Goal: Task Accomplishment & Management: Complete application form

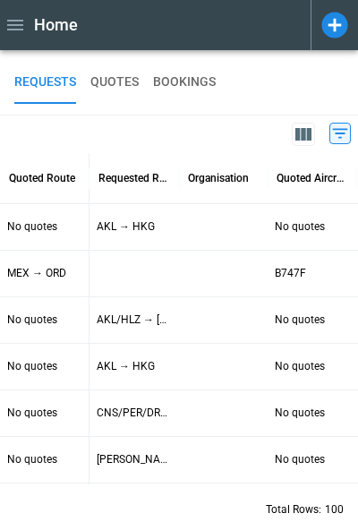
click at [332, 16] on icon at bounding box center [334, 25] width 26 height 26
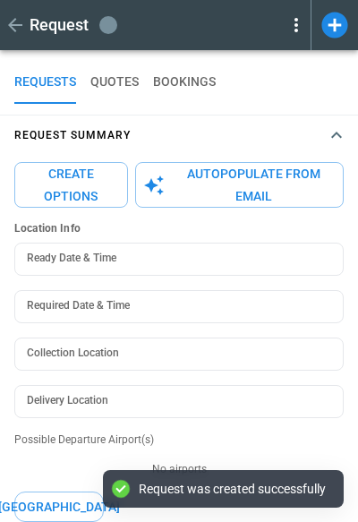
type textarea "*"
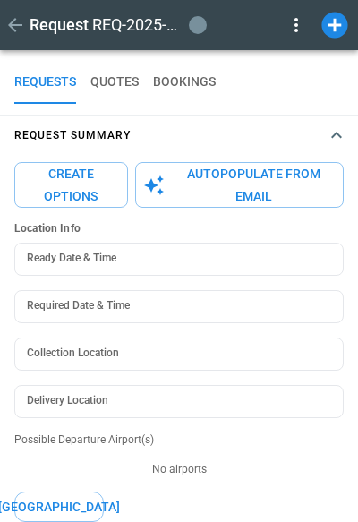
click at [336, 133] on icon "button" at bounding box center [336, 135] width 11 height 6
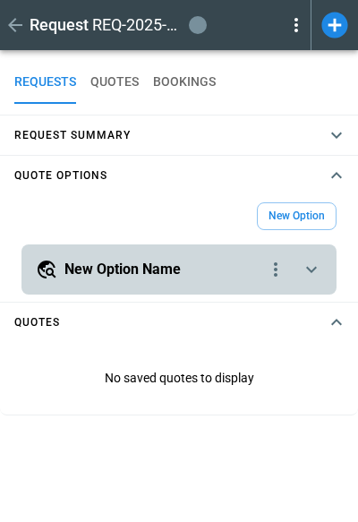
click at [309, 269] on icon "scrollable content" at bounding box center [311, 270] width 11 height 6
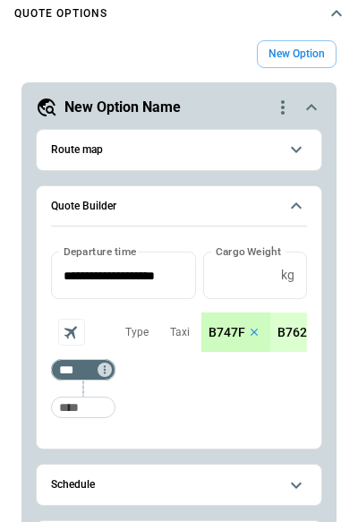
scroll to position [170, 0]
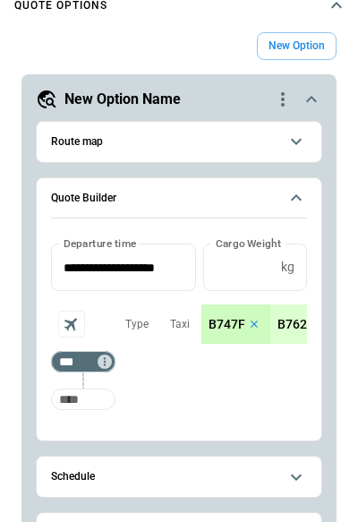
click at [76, 405] on input "Too short" at bounding box center [83, 399] width 57 height 32
type input "***"
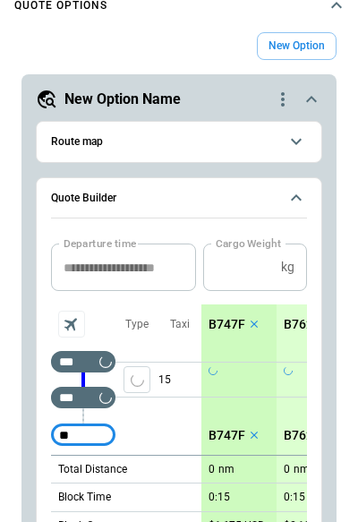
type input "***"
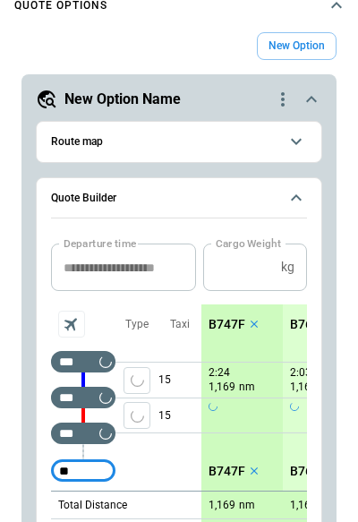
type input "***"
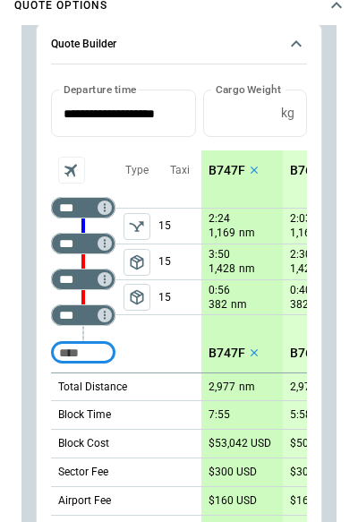
scroll to position [224, 0]
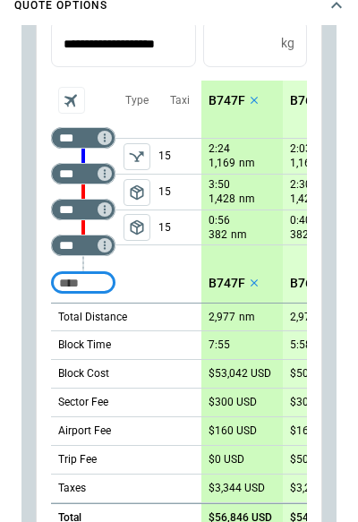
click at [73, 94] on icon "Aircraft selection" at bounding box center [71, 100] width 25 height 25
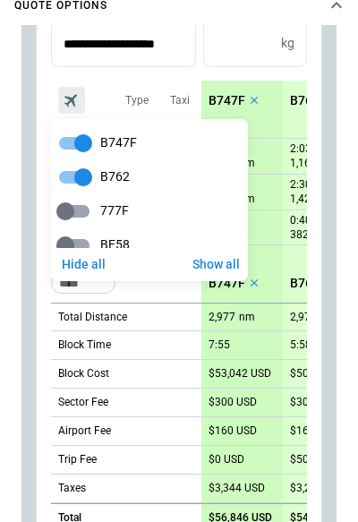
click at [180, 76] on div at bounding box center [179, 261] width 358 height 522
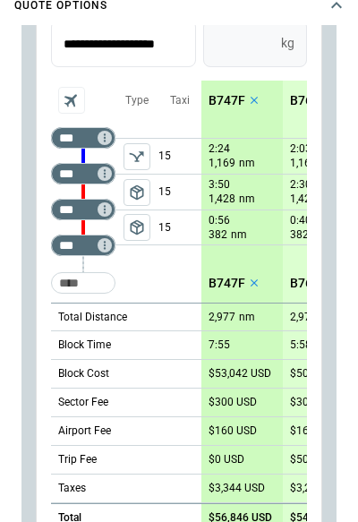
click at [220, 35] on input "*" at bounding box center [238, 43] width 71 height 47
type input "*****"
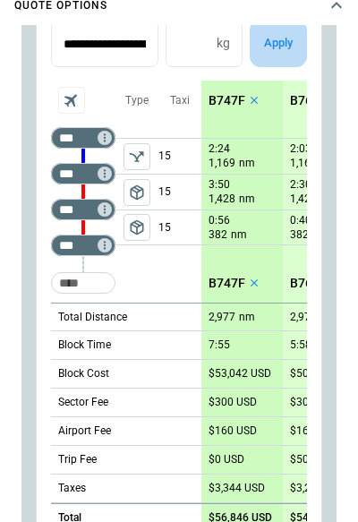
click at [284, 37] on button "Apply" at bounding box center [278, 43] width 57 height 47
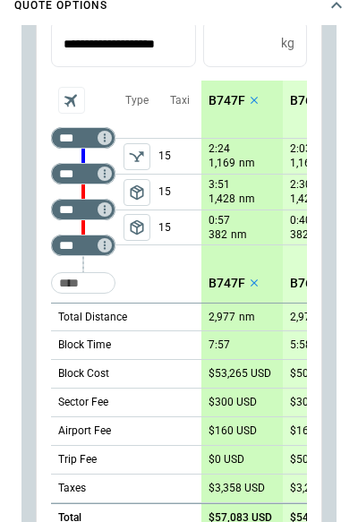
click at [221, 96] on p "B747F" at bounding box center [227, 100] width 37 height 15
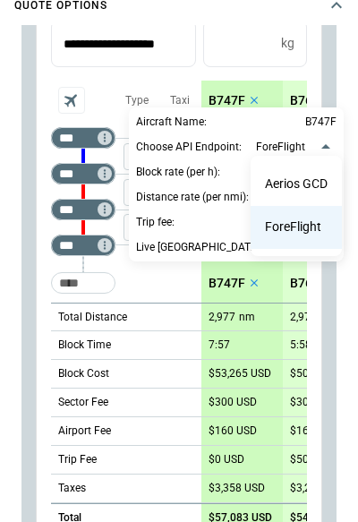
click at [283, 151] on body "**********" at bounding box center [179, 91] width 358 height 522
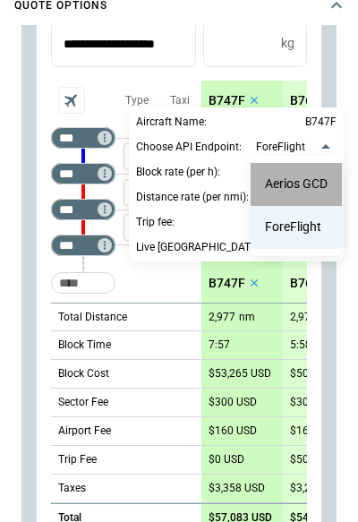
click at [287, 178] on li "Aerios GCD" at bounding box center [296, 184] width 91 height 43
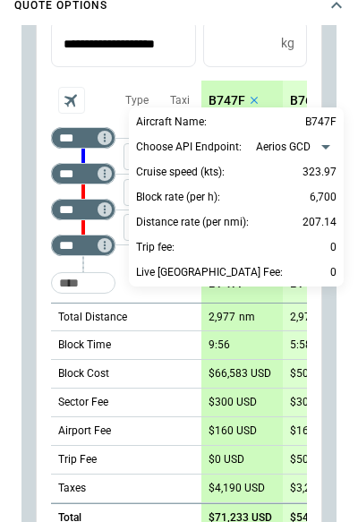
click at [294, 140] on body "**********" at bounding box center [179, 91] width 358 height 522
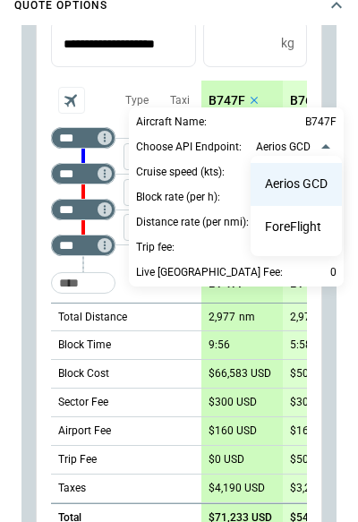
click at [292, 221] on li "ForeFlight" at bounding box center [296, 227] width 91 height 43
type input "**********"
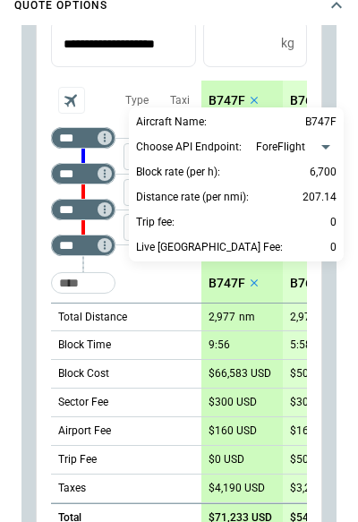
click at [192, 74] on div at bounding box center [179, 261] width 358 height 522
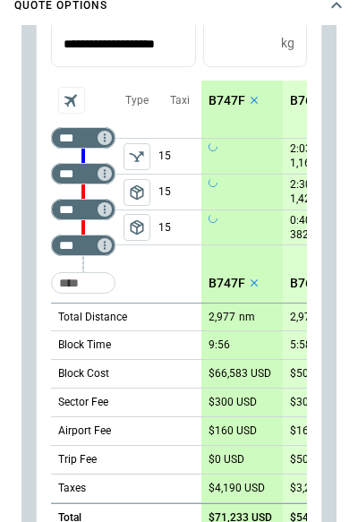
scroll to position [218, 0]
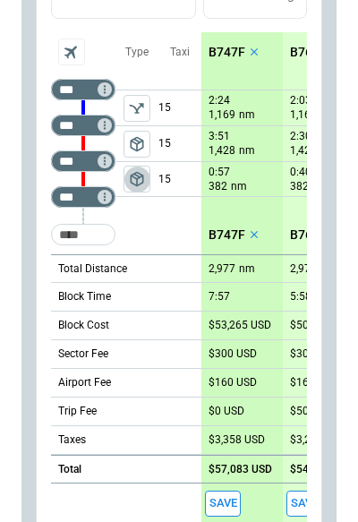
click at [139, 185] on span "package_2" at bounding box center [137, 179] width 18 height 18
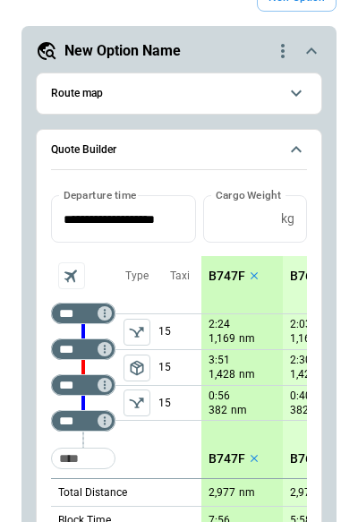
scroll to position [0, 0]
click at [215, 98] on span "Route map" at bounding box center [164, 94] width 227 height 12
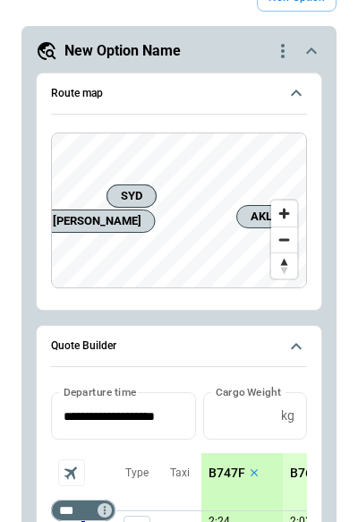
click at [302, 98] on icon "scrollable content" at bounding box center [295, 92] width 21 height 21
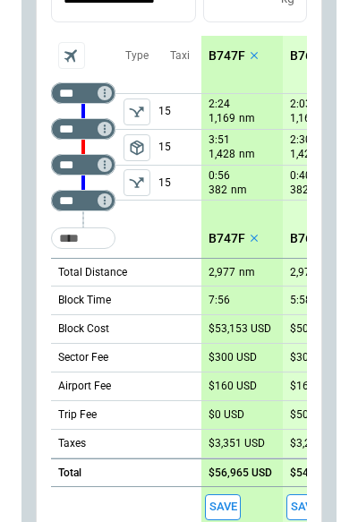
scroll to position [217, 0]
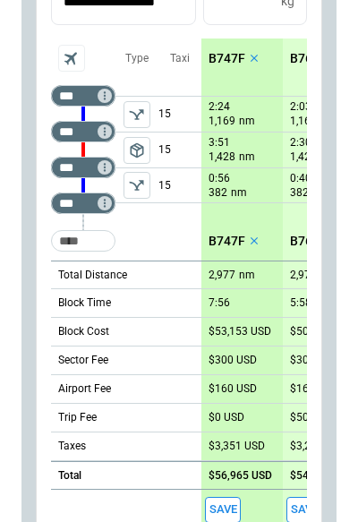
click at [219, 55] on p "B747F" at bounding box center [227, 58] width 37 height 15
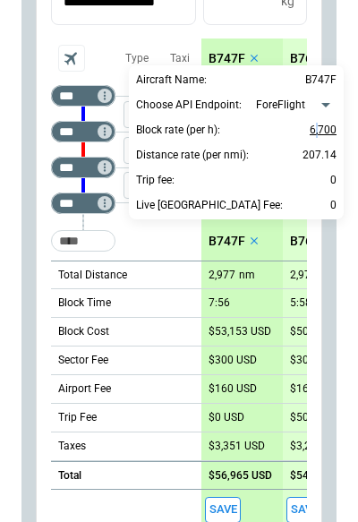
click at [318, 127] on p "6,700" at bounding box center [323, 129] width 27 height 21
type input "*****"
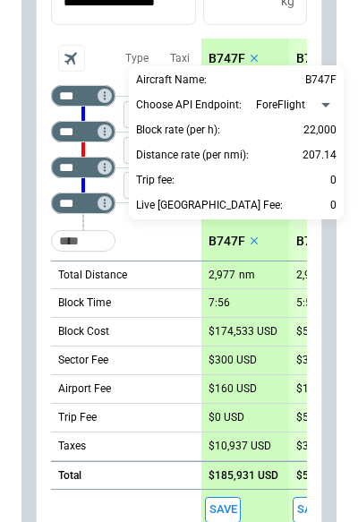
click at [33, 217] on div at bounding box center [179, 261] width 358 height 522
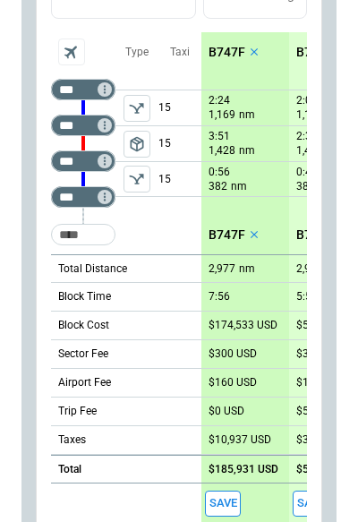
scroll to position [240, 0]
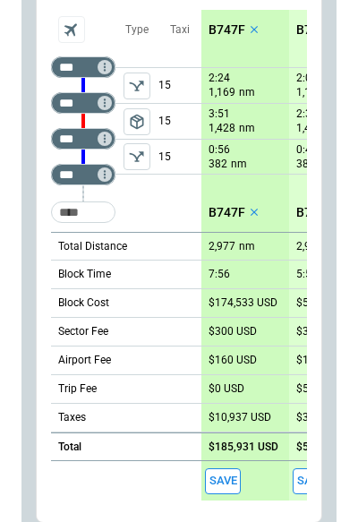
click at [240, 306] on p "$174,533 USD" at bounding box center [243, 302] width 69 height 13
type input "******"
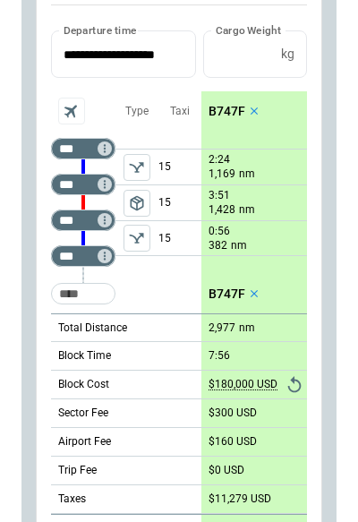
scroll to position [155, 0]
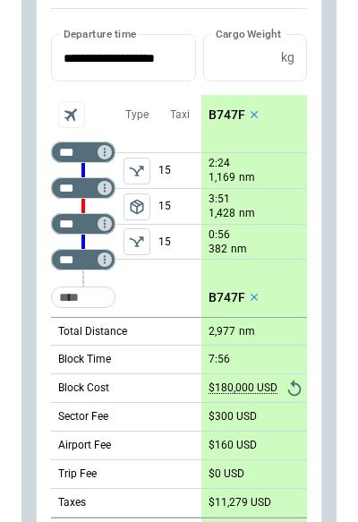
click at [38, 51] on div "**********" at bounding box center [179, 288] width 286 height 641
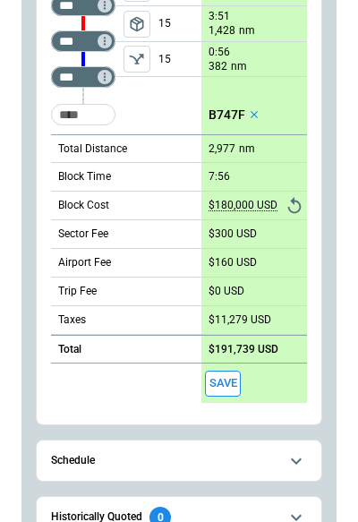
scroll to position [337, 0]
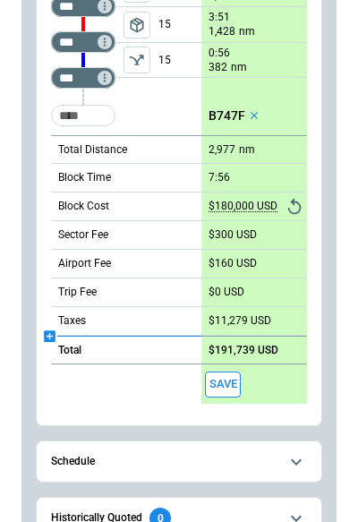
click at [47, 336] on icon "scrollable content" at bounding box center [49, 335] width 15 height 15
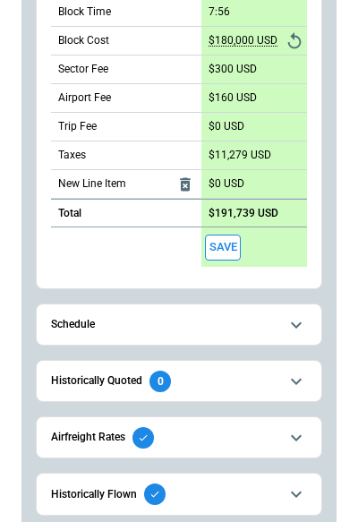
scroll to position [425, 0]
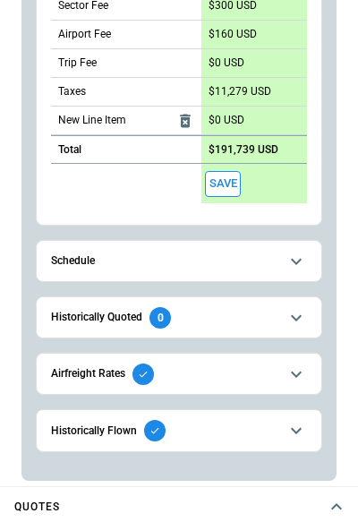
click at [301, 260] on icon "scrollable content" at bounding box center [295, 261] width 21 height 21
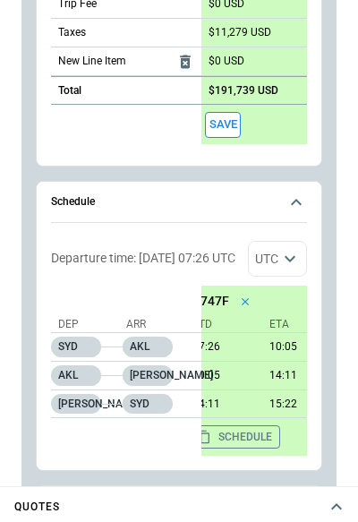
scroll to position [0, 17]
click at [294, 190] on button "Schedule" at bounding box center [179, 202] width 256 height 41
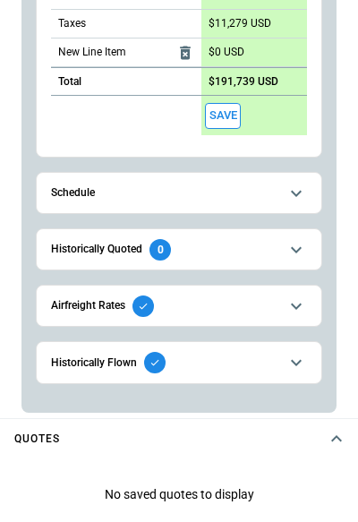
scroll to position [494, 0]
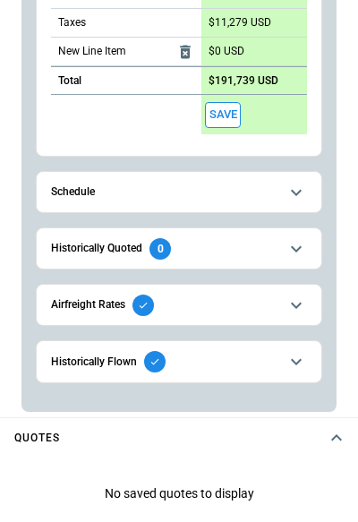
click at [301, 248] on icon "scrollable content" at bounding box center [295, 248] width 21 height 21
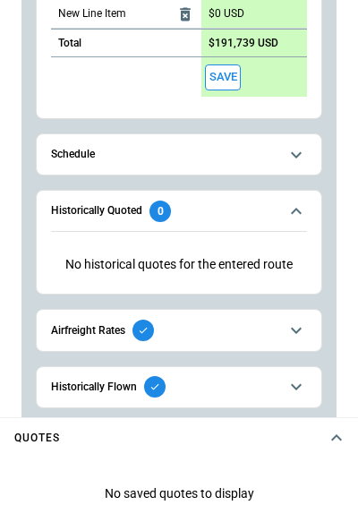
scroll to position [420, 0]
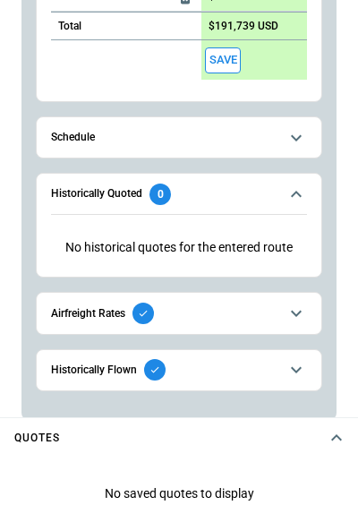
click at [302, 196] on icon "scrollable content" at bounding box center [295, 193] width 21 height 21
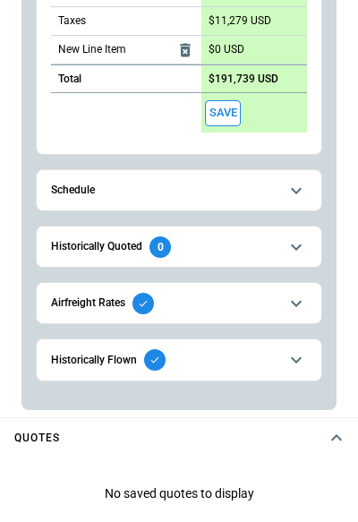
scroll to position [365, 0]
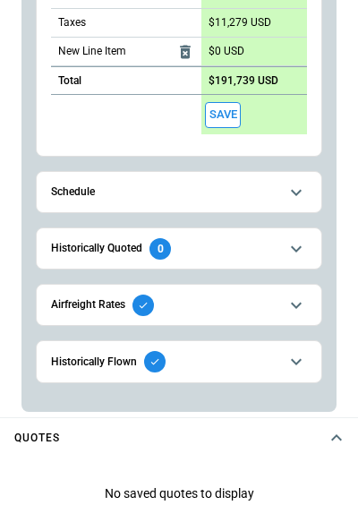
click at [295, 311] on icon "scrollable content" at bounding box center [295, 304] width 21 height 21
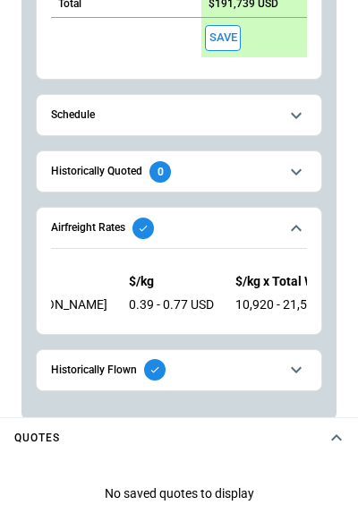
scroll to position [0, 83]
click at [297, 218] on icon "scrollable content" at bounding box center [295, 227] width 21 height 21
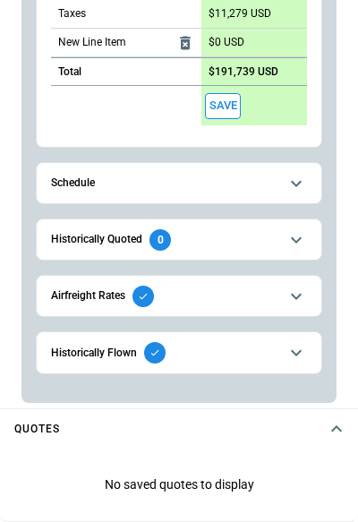
scroll to position [503, 0]
click at [290, 290] on icon "scrollable content" at bounding box center [295, 295] width 21 height 21
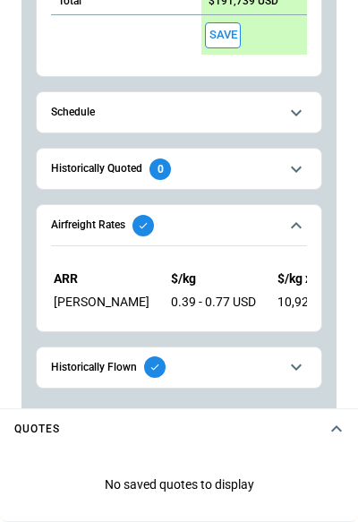
scroll to position [0, 40]
click at [299, 226] on icon "scrollable content" at bounding box center [295, 225] width 21 height 21
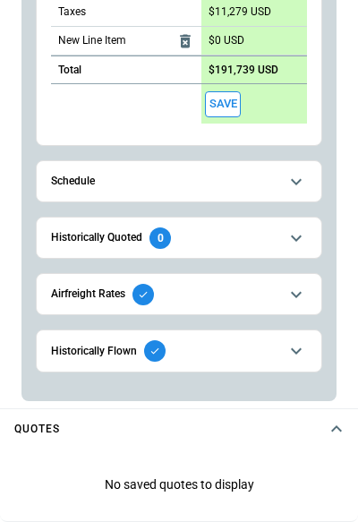
scroll to position [365, 0]
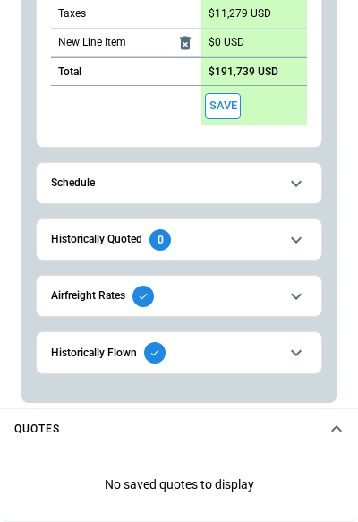
click at [294, 347] on icon "scrollable content" at bounding box center [295, 352] width 21 height 21
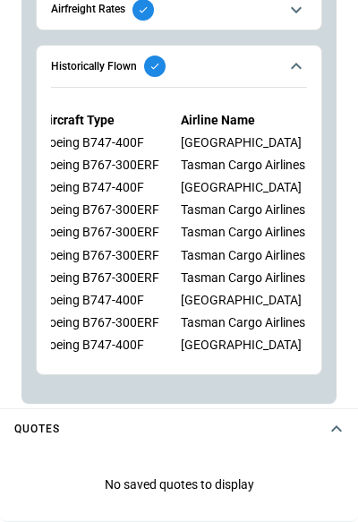
scroll to position [0, 159]
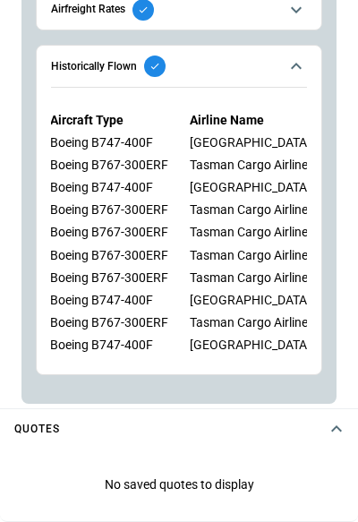
click at [293, 67] on icon "scrollable content" at bounding box center [296, 66] width 11 height 6
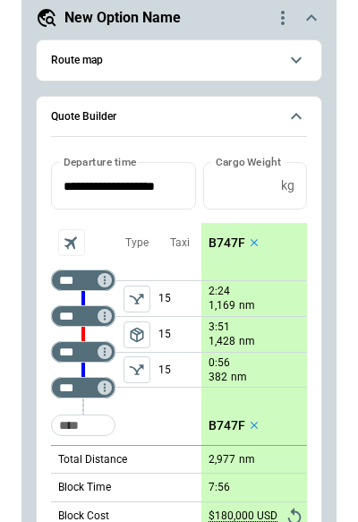
scroll to position [240, 0]
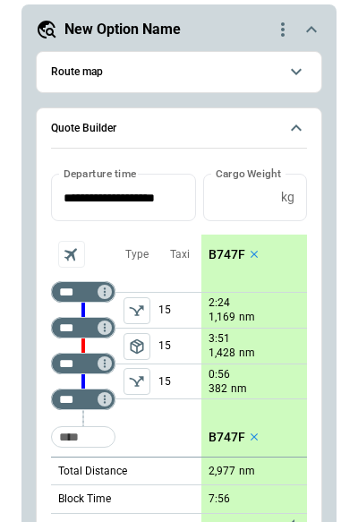
click at [291, 132] on icon "scrollable content" at bounding box center [295, 127] width 21 height 21
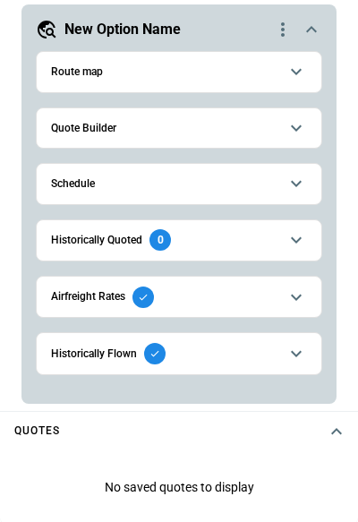
click at [304, 130] on icon "scrollable content" at bounding box center [295, 127] width 21 height 21
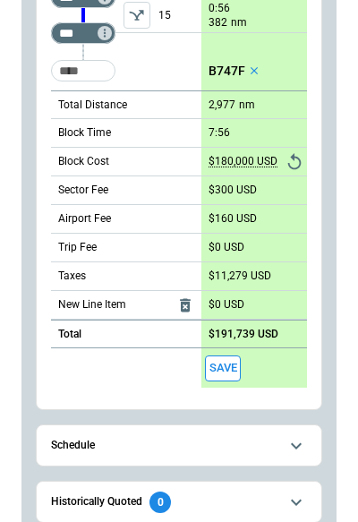
scroll to position [365, 0]
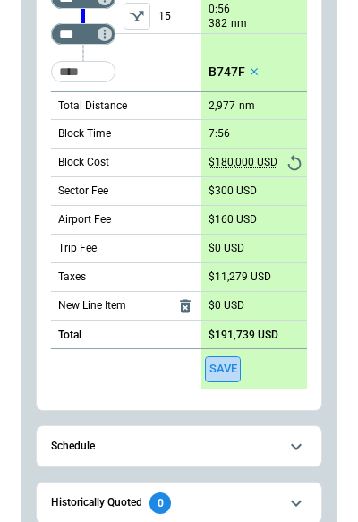
click at [226, 367] on button "Save" at bounding box center [223, 369] width 36 height 26
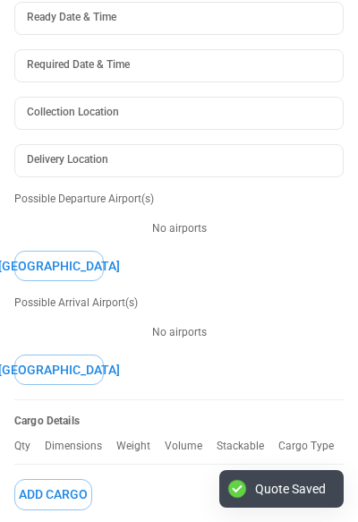
scroll to position [241, 1]
type input "**********"
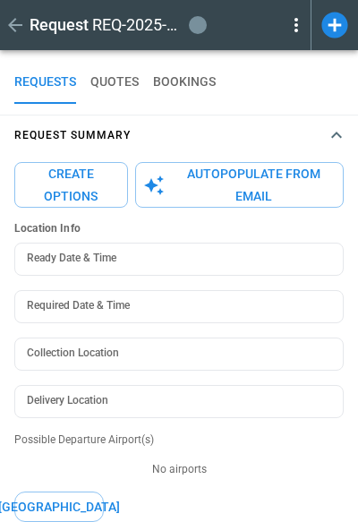
scroll to position [0, 0]
click at [330, 146] on icon "button" at bounding box center [336, 134] width 21 height 21
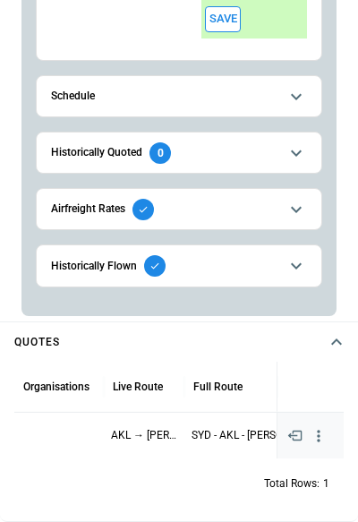
scroll to position [590, 0]
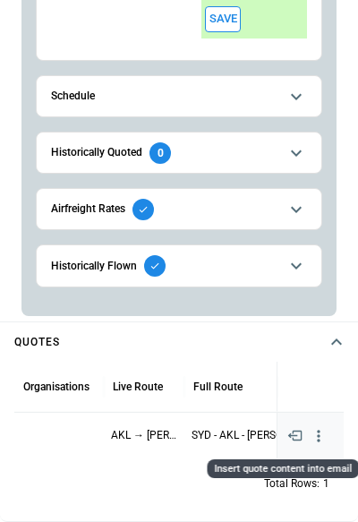
click at [297, 434] on icon "Insert quote content into email" at bounding box center [294, 435] width 15 height 15
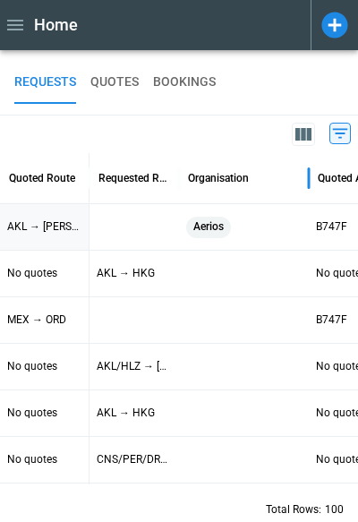
drag, startPoint x: 268, startPoint y: 185, endPoint x: 309, endPoint y: 185, distance: 41.2
click at [309, 185] on div at bounding box center [308, 178] width 9 height 50
click at [345, 30] on icon at bounding box center [334, 25] width 26 height 26
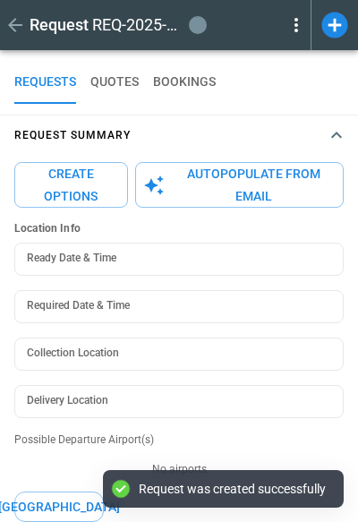
click at [297, 23] on icon at bounding box center [295, 24] width 21 height 21
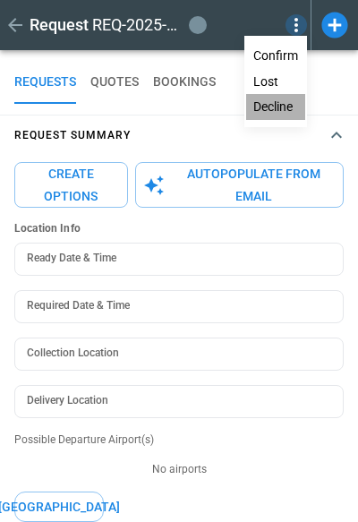
click at [277, 104] on button "Decline" at bounding box center [275, 107] width 59 height 26
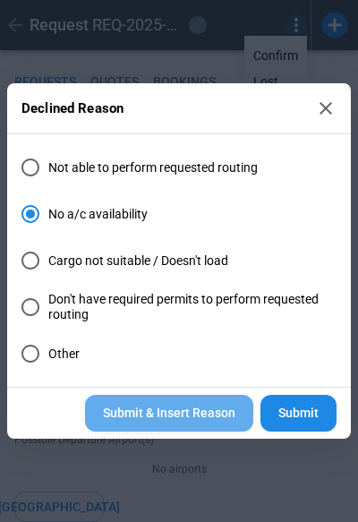
click at [198, 413] on button "Submit & Insert Reason" at bounding box center [169, 413] width 168 height 37
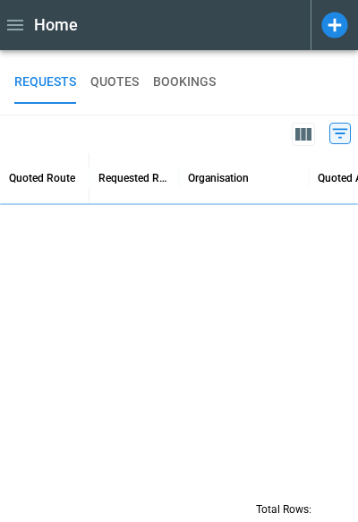
click at [346, 21] on icon at bounding box center [334, 25] width 26 height 26
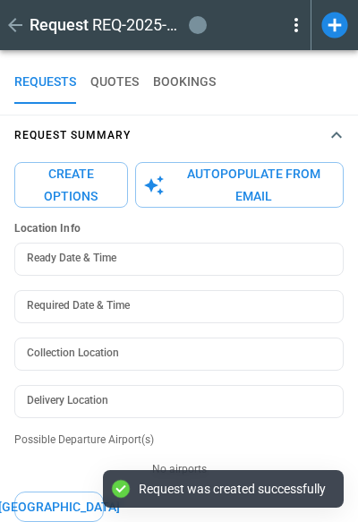
click at [223, 181] on button "Autopopulate from Email" at bounding box center [239, 185] width 209 height 46
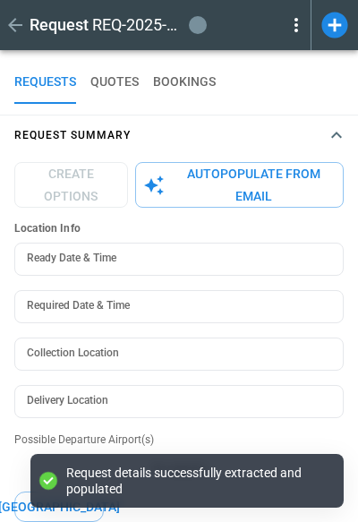
type textarea "*"
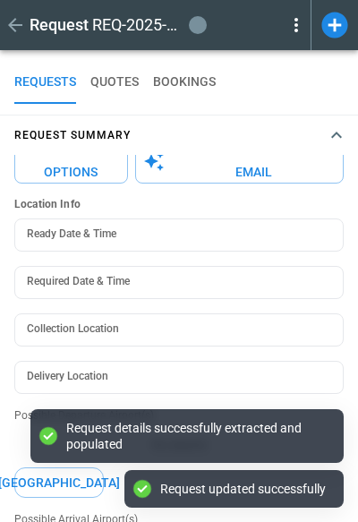
scroll to position [33, 0]
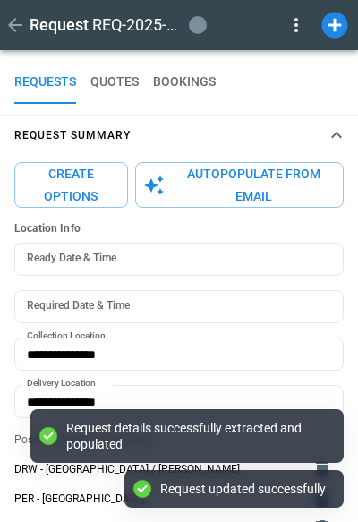
type input "**********"
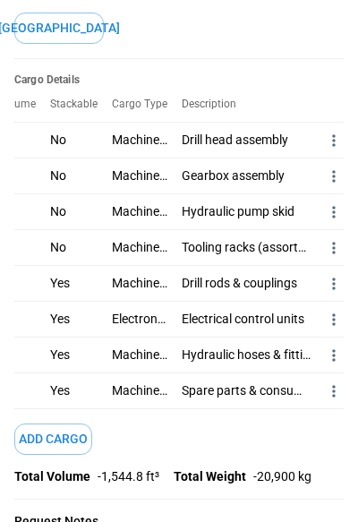
scroll to position [0, 184]
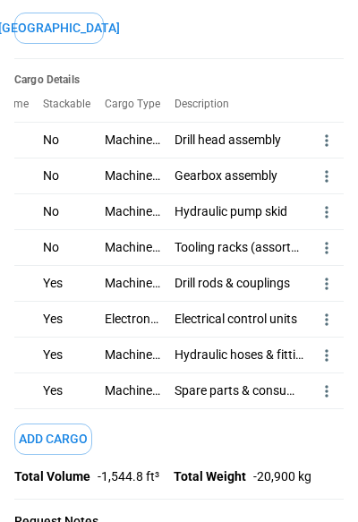
click at [321, 132] on icon "more" at bounding box center [327, 141] width 18 height 18
click at [321, 129] on div at bounding box center [179, 261] width 358 height 522
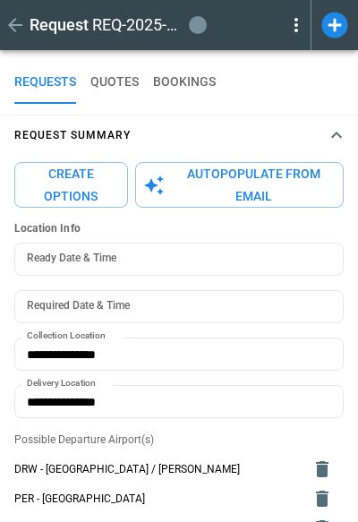
scroll to position [0, 0]
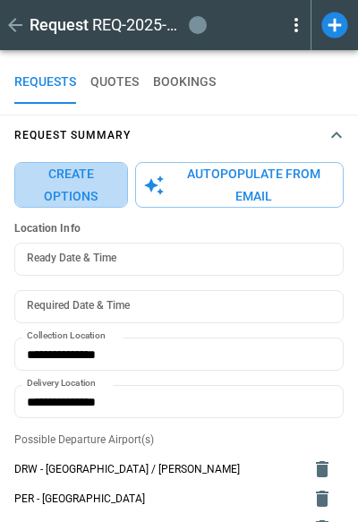
click at [66, 182] on button "Create Options" at bounding box center [71, 185] width 114 height 46
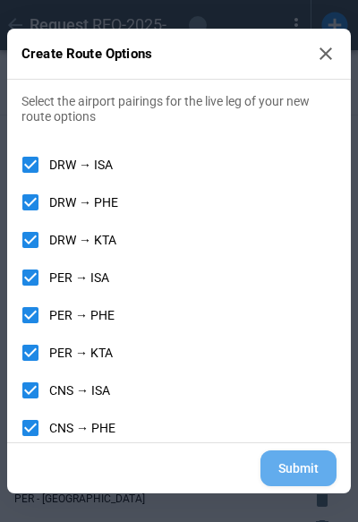
click at [288, 473] on button "Submit" at bounding box center [298, 468] width 76 height 37
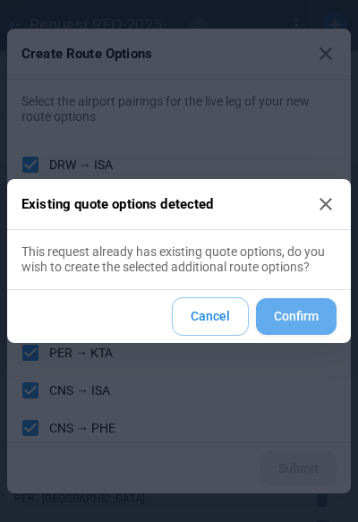
click at [297, 313] on button "Confirm" at bounding box center [296, 316] width 81 height 37
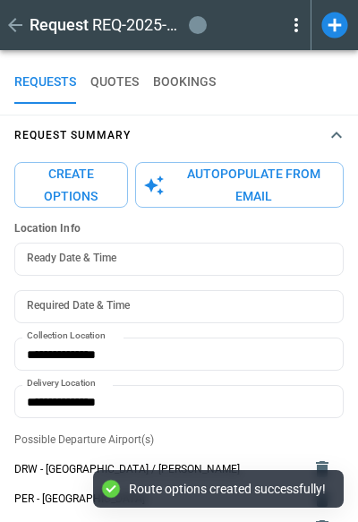
type input "**********"
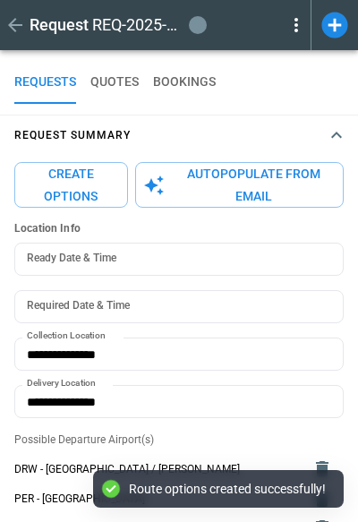
type input "**********"
click at [344, 131] on icon "button" at bounding box center [336, 134] width 21 height 21
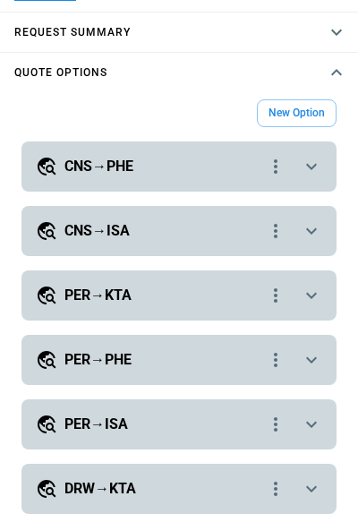
scroll to position [87, 0]
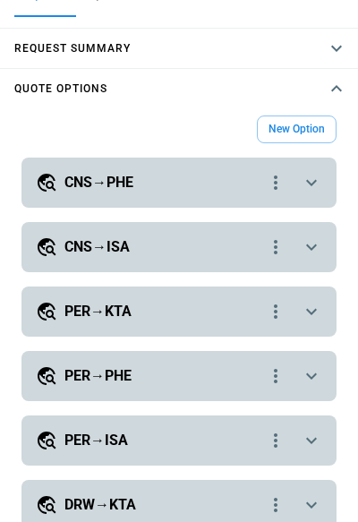
click at [311, 177] on icon "scrollable content" at bounding box center [311, 182] width 21 height 21
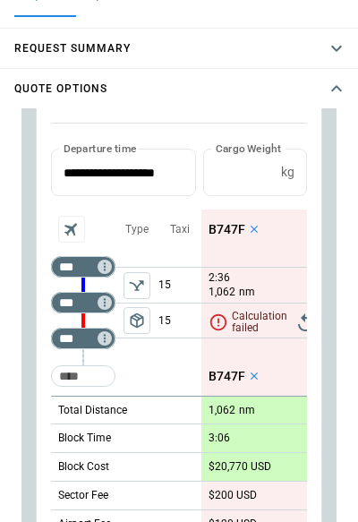
scroll to position [182, 0]
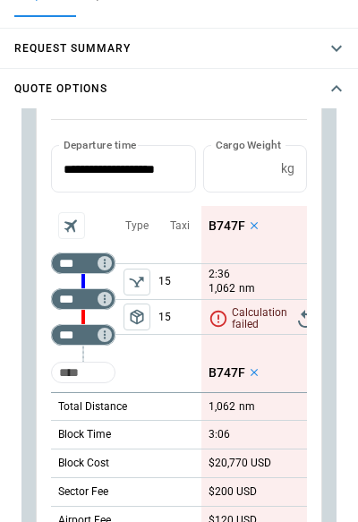
click at [85, 376] on input "Too short" at bounding box center [83, 372] width 57 height 32
type input "***"
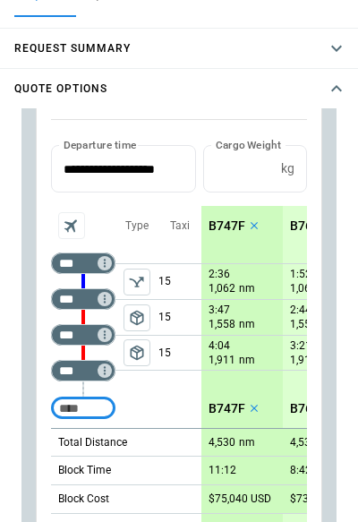
click at [140, 355] on span "package_2" at bounding box center [137, 353] width 18 height 18
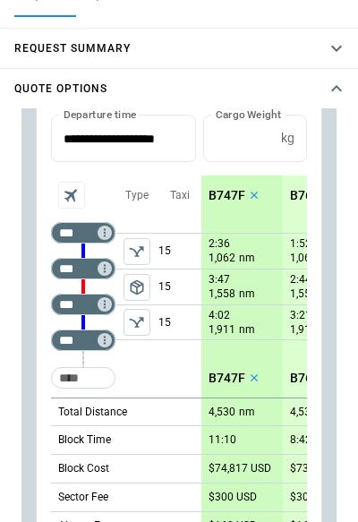
scroll to position [215, 0]
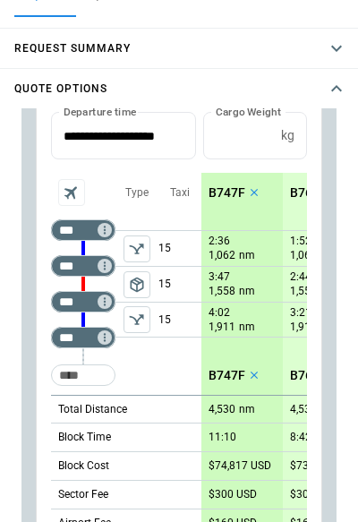
click at [229, 197] on p "B747F" at bounding box center [227, 192] width 37 height 15
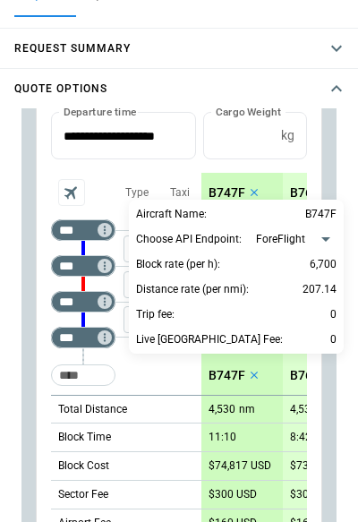
click at [303, 238] on body "Request REQ-2025-000176 draft REQUESTS QUOTES BOOKINGS Request Summary Create O…" at bounding box center [179, 174] width 358 height 522
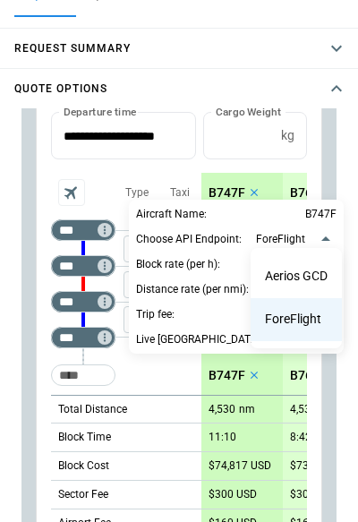
click at [183, 169] on div at bounding box center [179, 261] width 358 height 522
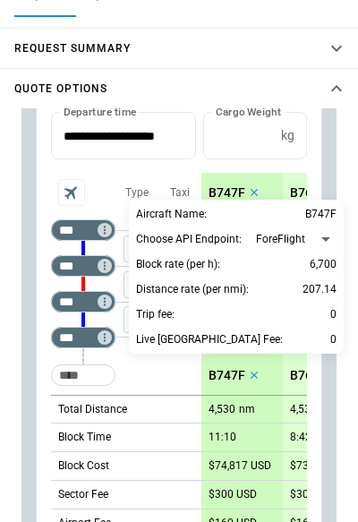
click at [200, 163] on div at bounding box center [179, 261] width 358 height 522
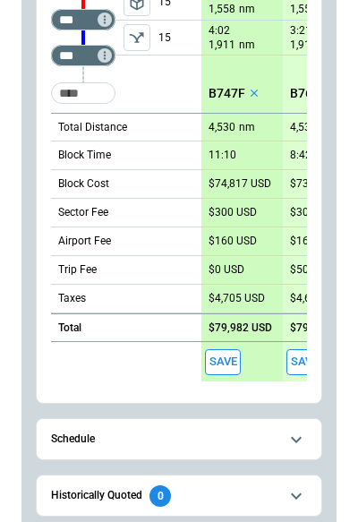
scroll to position [370, 0]
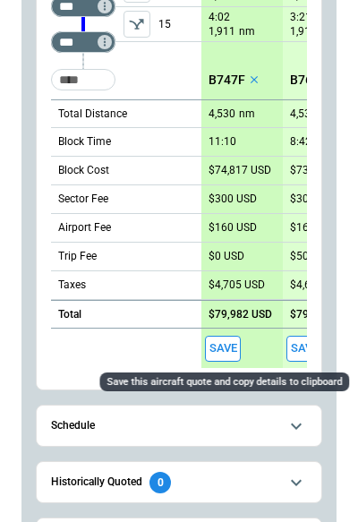
click at [226, 349] on button "Save" at bounding box center [223, 349] width 36 height 26
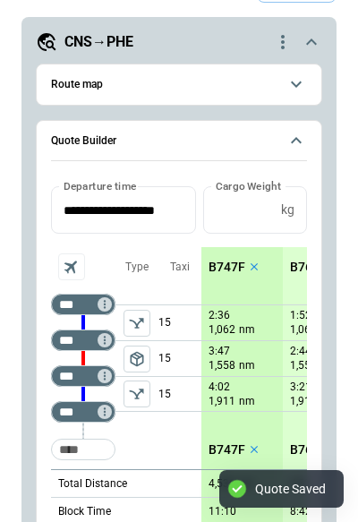
scroll to position [0, 0]
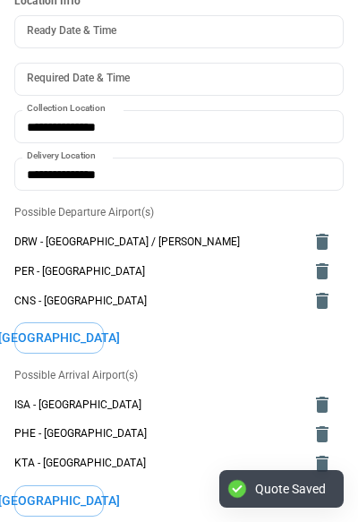
click at [297, 136] on input "Collection Location" at bounding box center [178, 126] width 329 height 33
type input "**********"
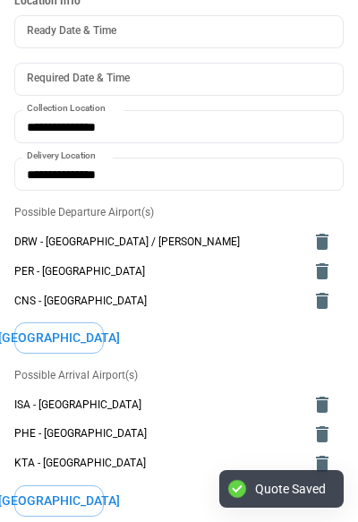
type input "**********"
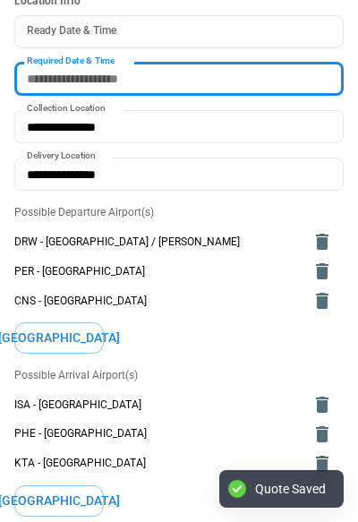
click at [298, 96] on input "Required Date & Time" at bounding box center [172, 79] width 317 height 33
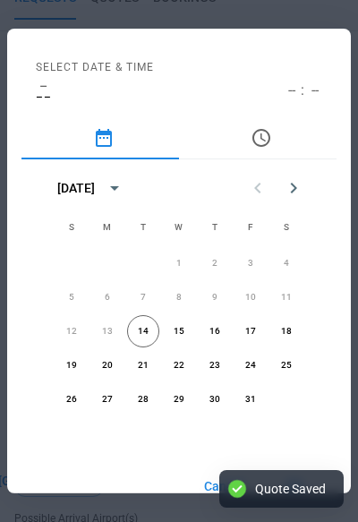
click at [155, 11] on div "Select date & time – –– -- : -- October 2025 S M T W T F S 1 2 3 4 5 6 7 8 9 10…" at bounding box center [179, 261] width 358 height 522
type input "**********"
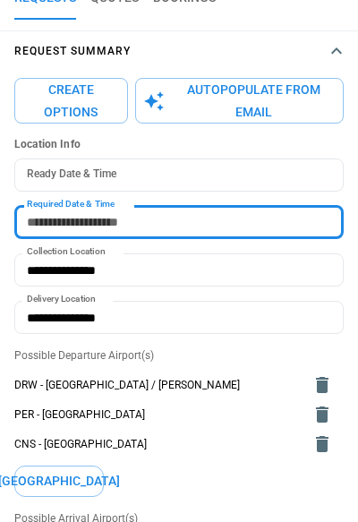
click at [330, 49] on icon "button" at bounding box center [336, 50] width 21 height 21
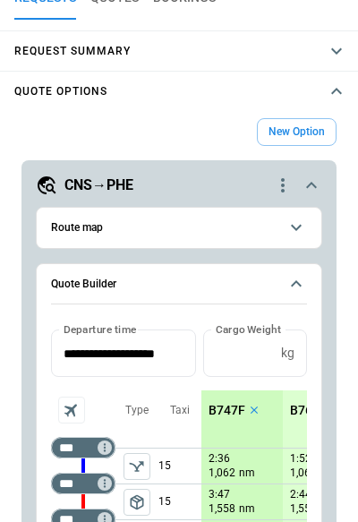
click at [309, 185] on icon "scrollable content" at bounding box center [311, 185] width 11 height 6
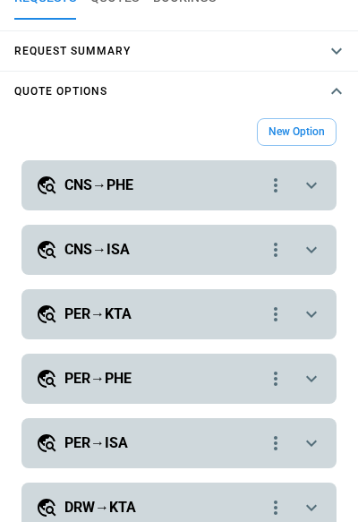
click at [310, 241] on icon "scrollable content" at bounding box center [311, 249] width 21 height 21
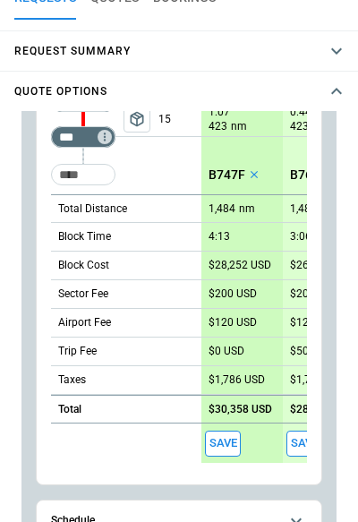
scroll to position [503, 0]
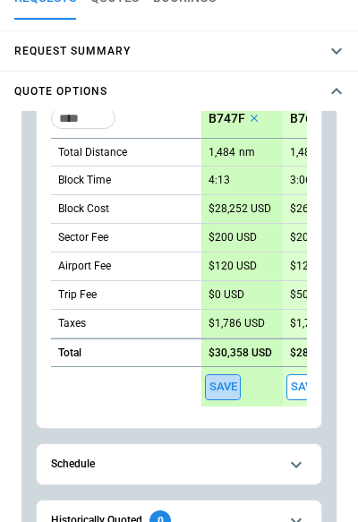
click at [228, 385] on button "Save" at bounding box center [223, 387] width 36 height 26
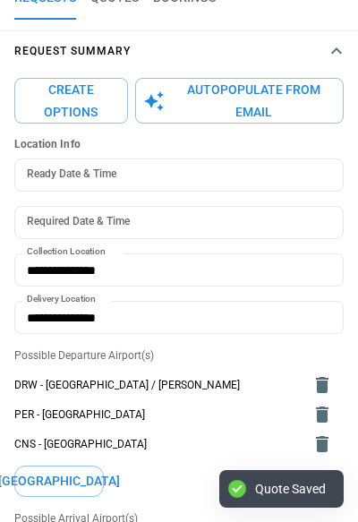
scroll to position [101, 0]
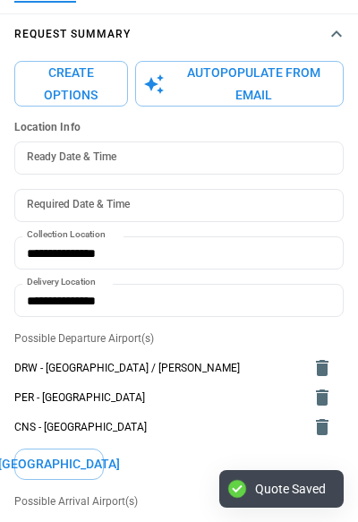
type textarea "*"
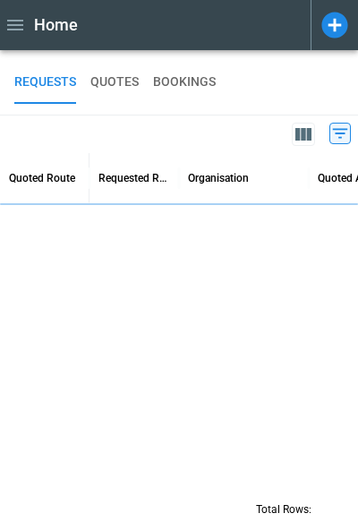
click at [323, 31] on icon at bounding box center [335, 25] width 31 height 31
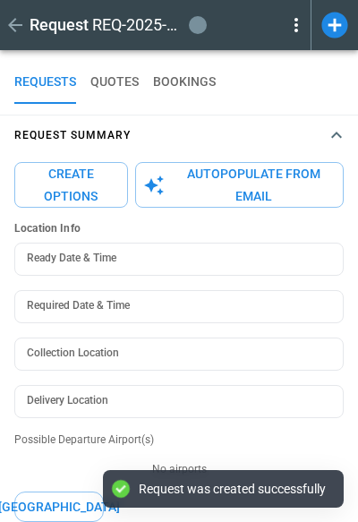
click at [335, 135] on icon "button" at bounding box center [336, 135] width 11 height 6
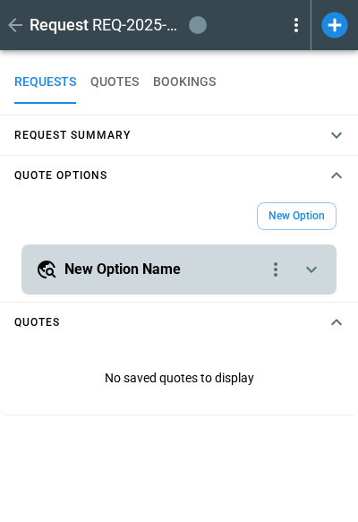
click at [339, 136] on icon "button" at bounding box center [336, 134] width 21 height 21
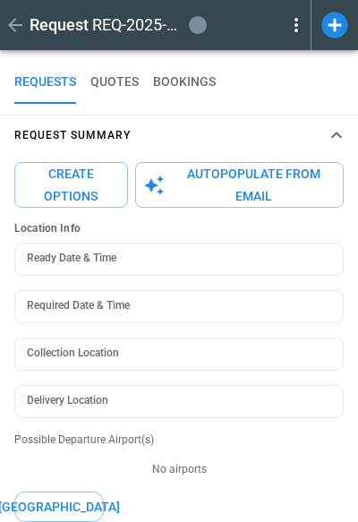
click at [247, 179] on button "Autopopulate from Email" at bounding box center [239, 185] width 209 height 46
type textarea "*"
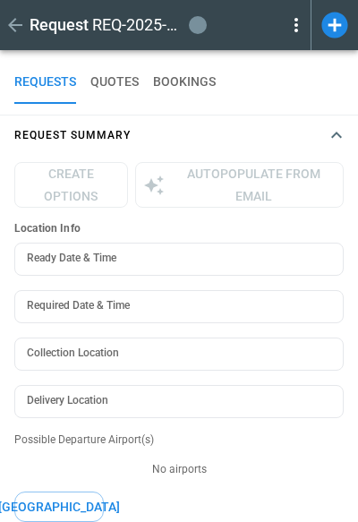
click at [116, 77] on button "QUOTES" at bounding box center [114, 82] width 48 height 43
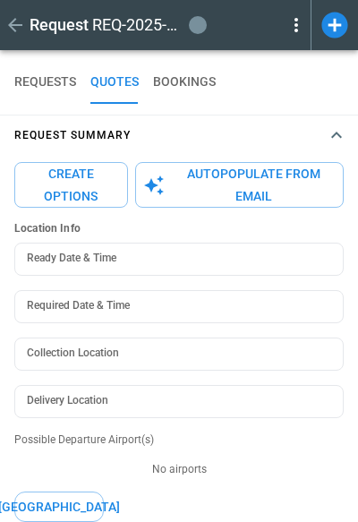
type textarea "*"
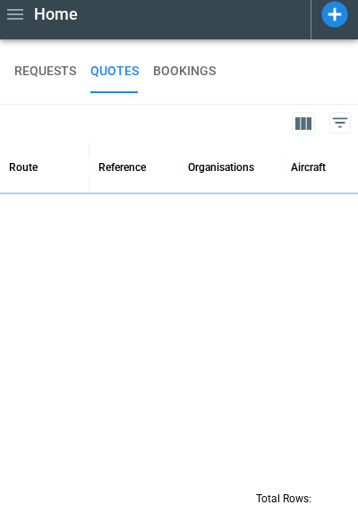
scroll to position [11, 0]
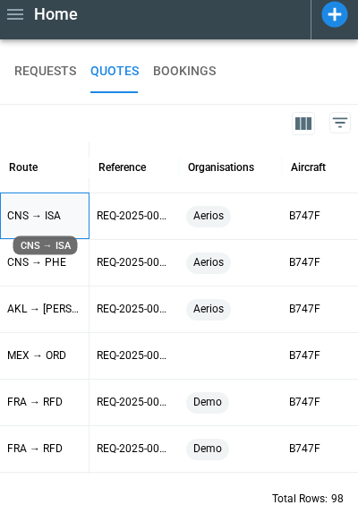
click at [53, 212] on p "CNS → ISA" at bounding box center [44, 216] width 74 height 15
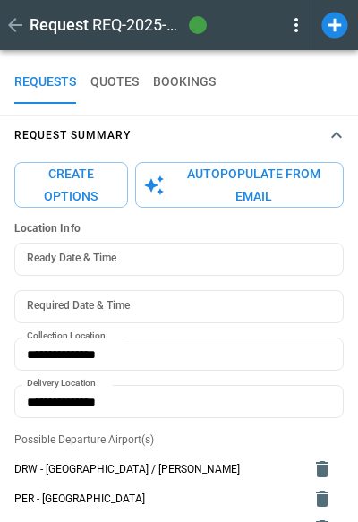
type input "**********"
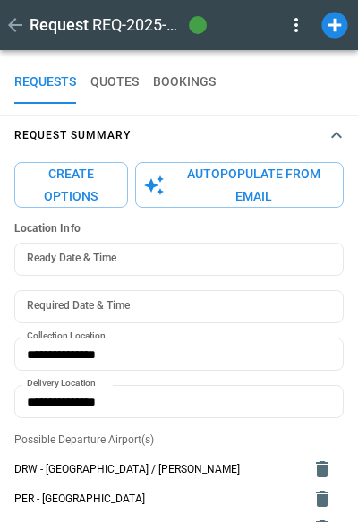
type input "**********"
click at [340, 132] on icon "button" at bounding box center [336, 134] width 21 height 21
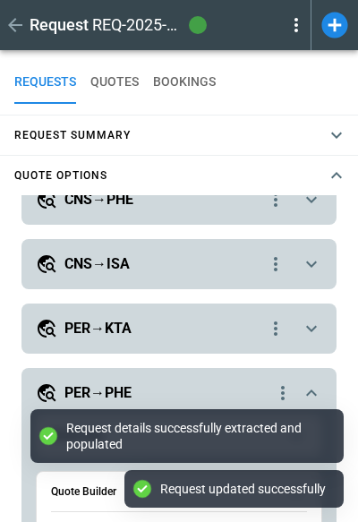
scroll to position [19, 0]
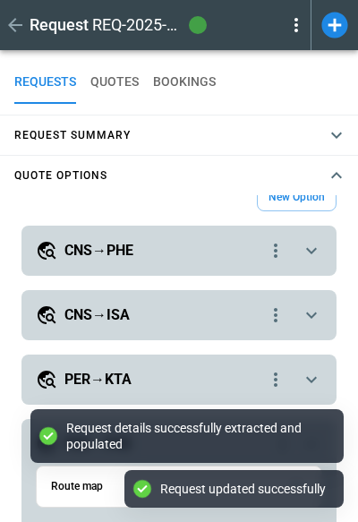
click at [311, 256] on icon "scrollable content" at bounding box center [311, 250] width 21 height 21
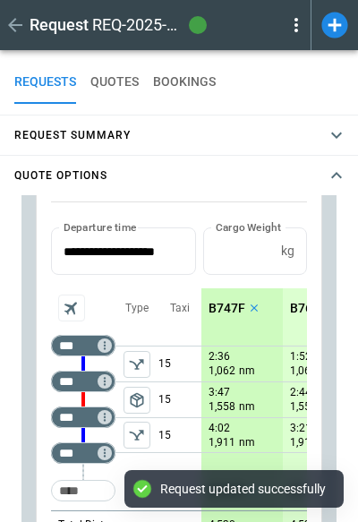
scroll to position [243, 0]
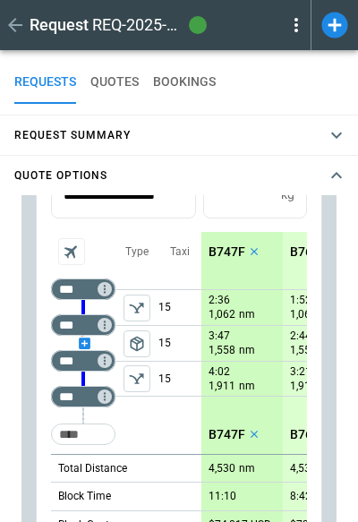
click at [84, 343] on div "scrollable content" at bounding box center [83, 343] width 64 height 0
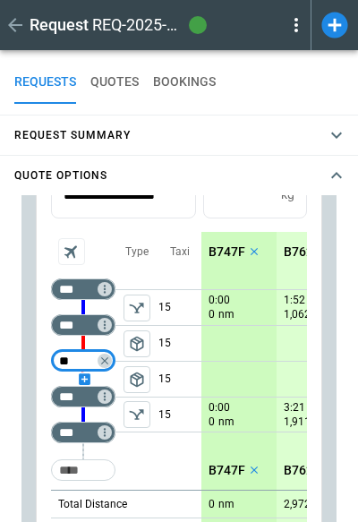
type input "***"
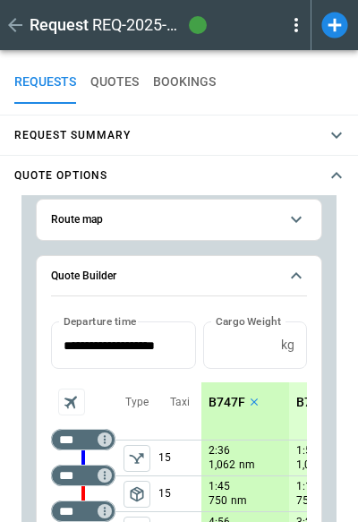
scroll to position [79, 0]
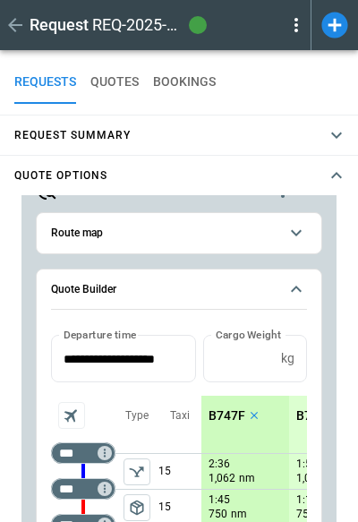
click at [306, 227] on icon "scrollable content" at bounding box center [295, 232] width 21 height 21
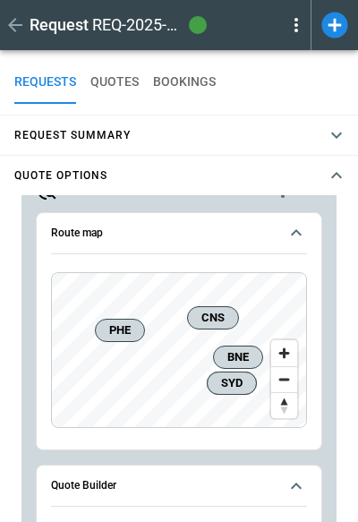
click at [306, 227] on icon "scrollable content" at bounding box center [295, 232] width 21 height 21
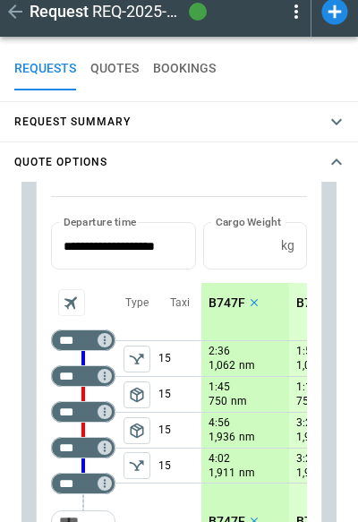
scroll to position [143, 0]
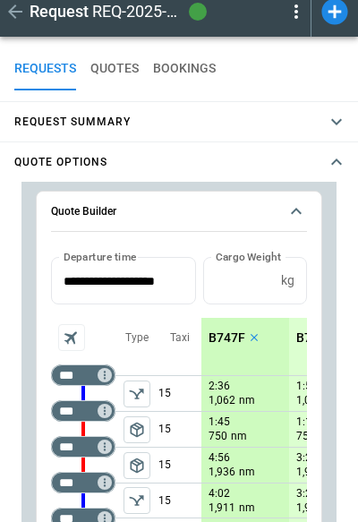
click at [293, 213] on icon "scrollable content" at bounding box center [295, 210] width 21 height 21
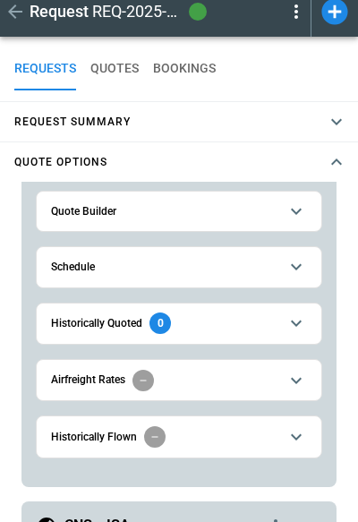
click at [90, 55] on button "QUOTES" at bounding box center [114, 68] width 48 height 43
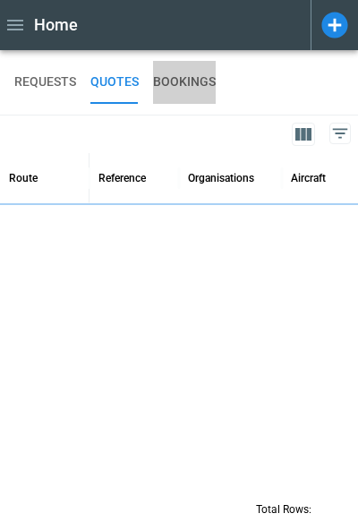
click at [188, 81] on button "BOOKINGS" at bounding box center [184, 82] width 63 height 43
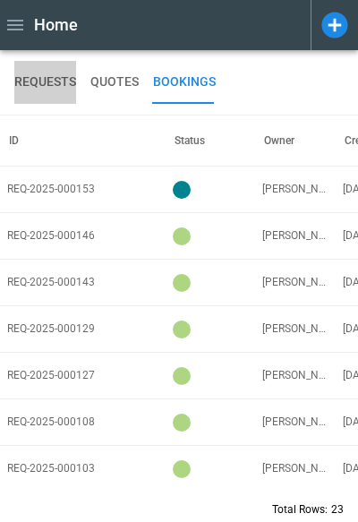
click at [30, 78] on button "REQUESTS" at bounding box center [45, 82] width 62 height 43
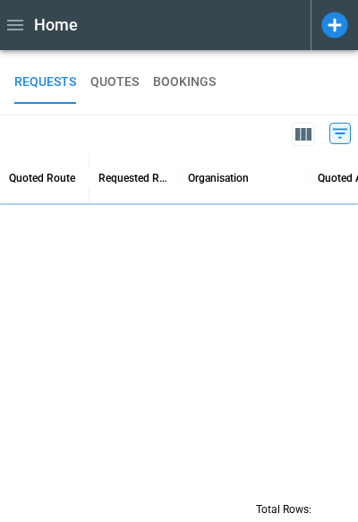
click at [103, 82] on button "QUOTES" at bounding box center [114, 82] width 48 height 43
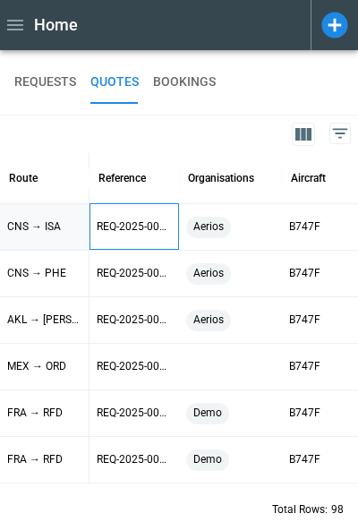
click at [114, 229] on p "REQ-2025-000176" at bounding box center [134, 226] width 75 height 15
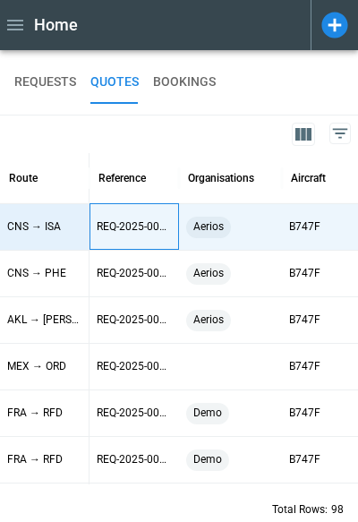
click at [114, 229] on p "REQ-2025-000176" at bounding box center [134, 226] width 75 height 15
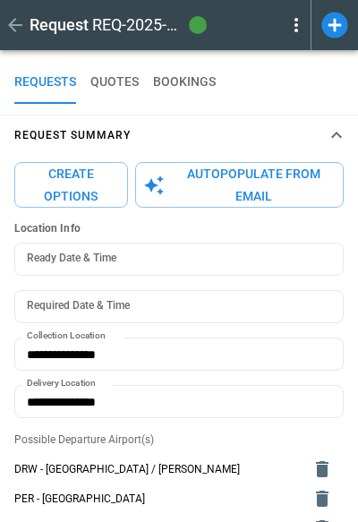
type input "**********"
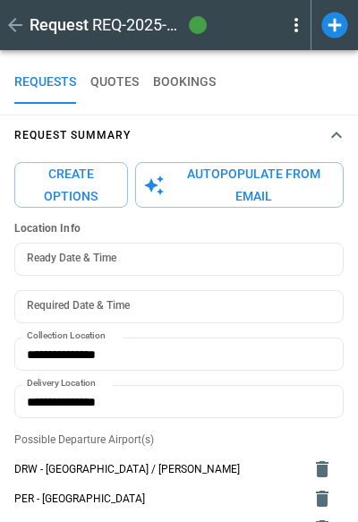
type input "**********"
click at [295, 17] on icon at bounding box center [295, 24] width 21 height 21
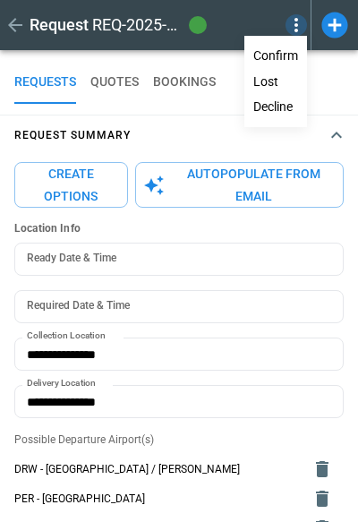
click at [297, 27] on div at bounding box center [179, 261] width 358 height 522
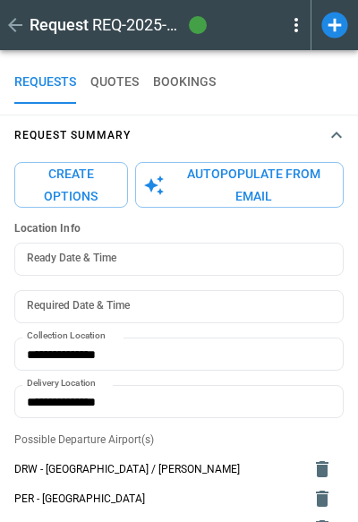
click at [297, 27] on icon at bounding box center [295, 24] width 21 height 21
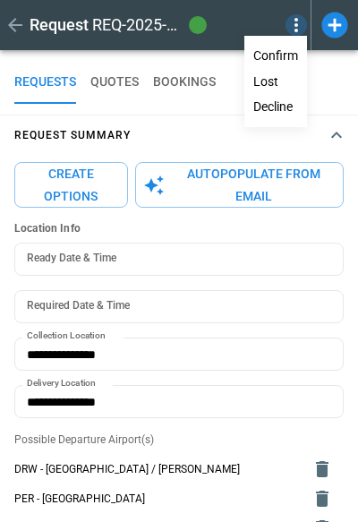
click at [277, 52] on button "Confirm" at bounding box center [275, 56] width 59 height 26
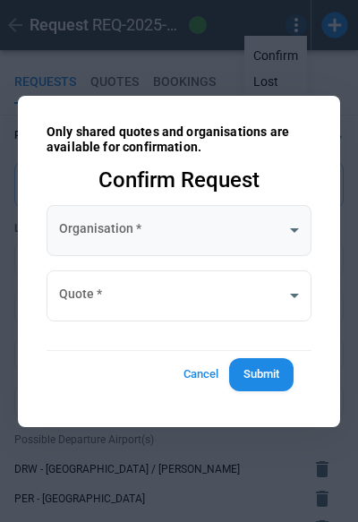
click at [163, 222] on body "Request REQ-2025-000176 quoted REQUESTS QUOTES BOOKINGS Request Summary Create …" at bounding box center [179, 261] width 358 height 522
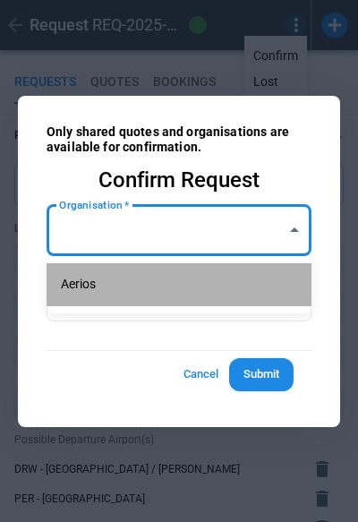
click at [108, 277] on li "Aerios" at bounding box center [179, 284] width 265 height 43
type input "**********"
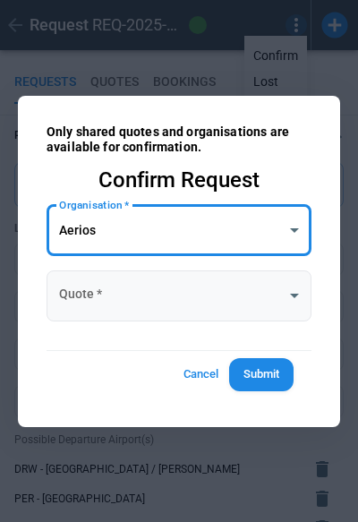
click at [108, 277] on body "Request REQ-2025-000176 quoted REQUESTS QUOTES BOOKINGS Request Summary Create …" at bounding box center [179, 261] width 358 height 522
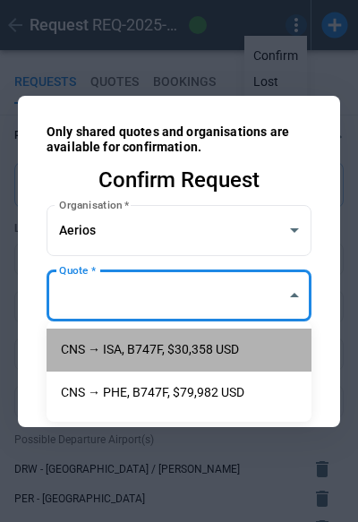
click at [107, 342] on li "CNS → ISA, B747F, $30,358 USD" at bounding box center [179, 349] width 265 height 43
type input "**********"
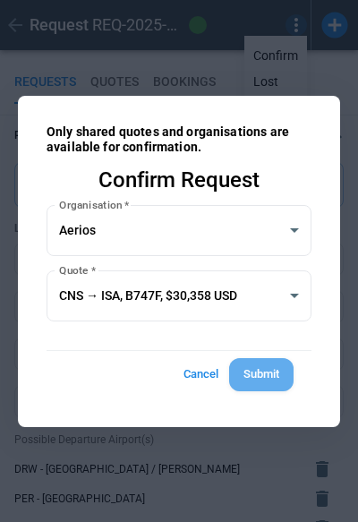
click at [274, 369] on button "Submit" at bounding box center [261, 374] width 64 height 33
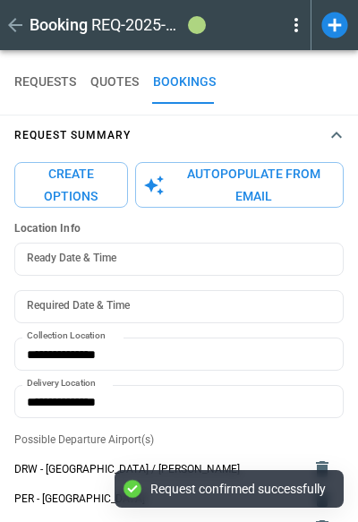
type input "**********"
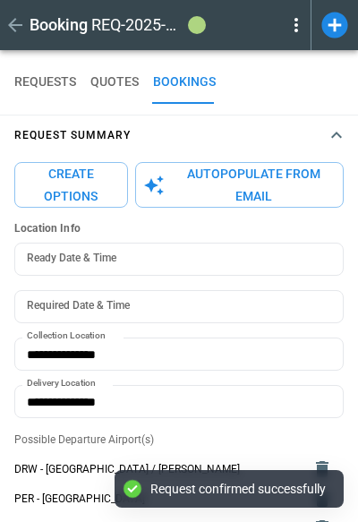
type input "**********"
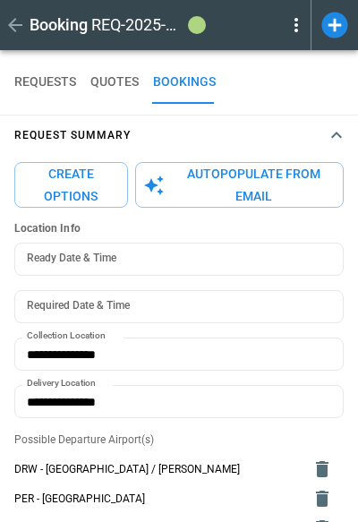
type textarea "*"
